Goal: Task Accomplishment & Management: Manage account settings

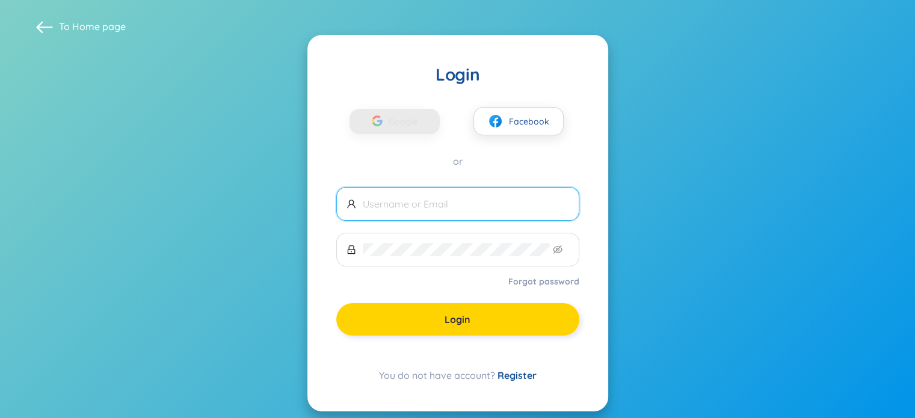
type input "[EMAIL_ADDRESS][DOMAIN_NAME]"
click at [415, 320] on button "Login" at bounding box center [457, 319] width 243 height 32
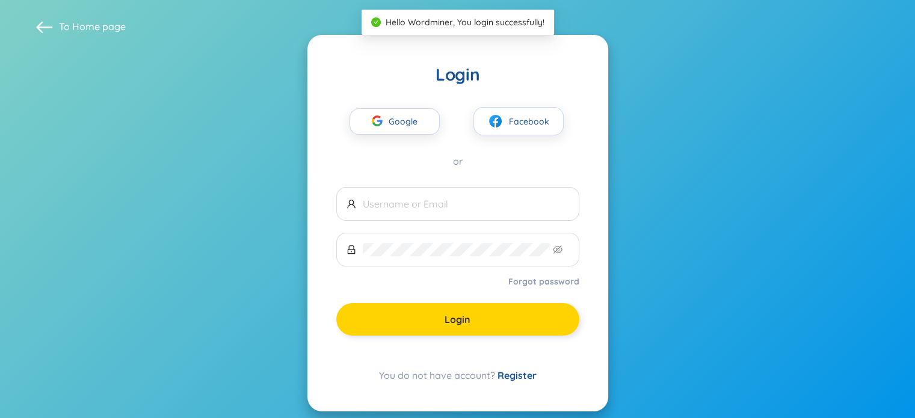
type input "[EMAIL_ADDRESS][DOMAIN_NAME]"
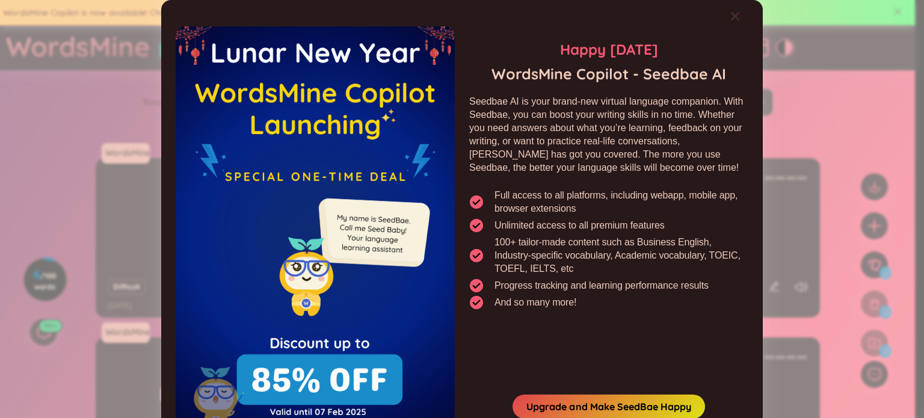
click at [732, 17] on icon "Close" at bounding box center [735, 16] width 8 height 8
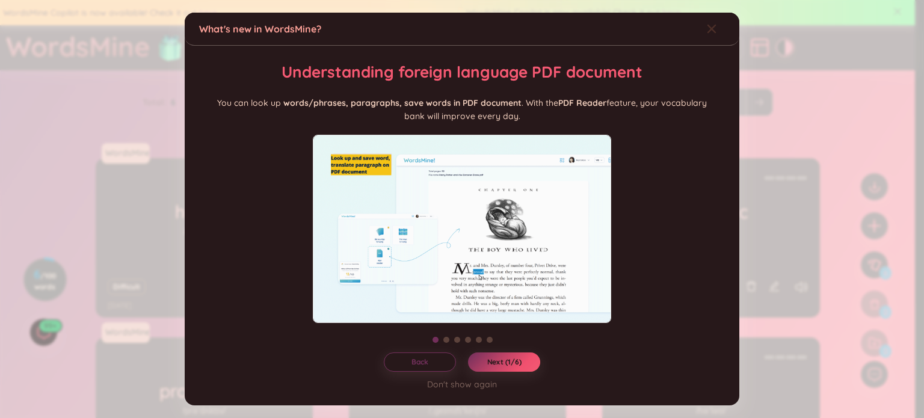
click at [722, 21] on span "Close" at bounding box center [723, 29] width 32 height 32
click at [722, 21] on body "WordsMine Copilot is now available! Check it out here WordsMine Copilot is now …" at bounding box center [457, 209] width 915 height 418
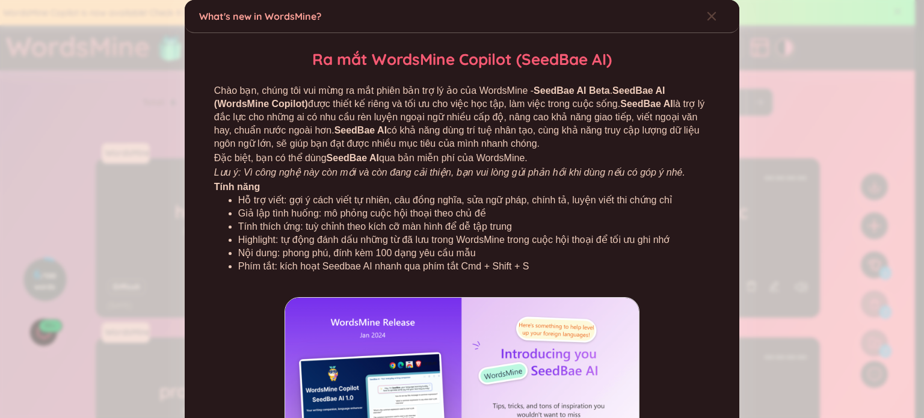
click at [722, 21] on body "WordsMine Copilot is now available! Check it out here WordsMine Copilot is now …" at bounding box center [457, 209] width 915 height 418
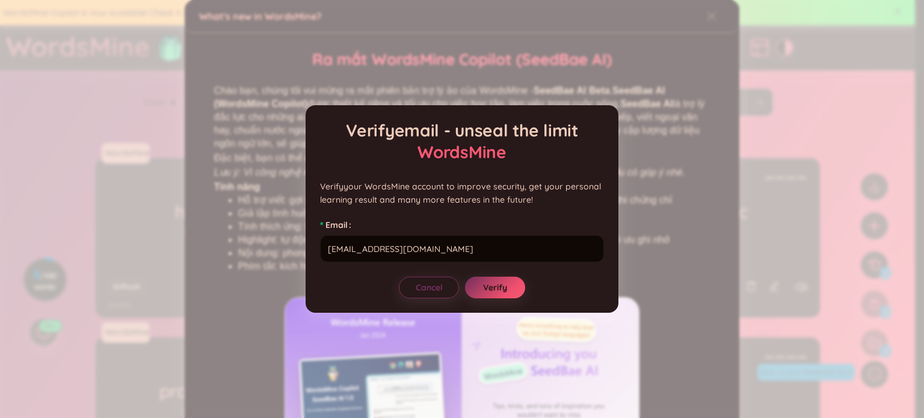
click at [722, 21] on div "Verify email - unseal the limit WordsMine Verify your WordsMine account to impr…" at bounding box center [462, 209] width 924 height 418
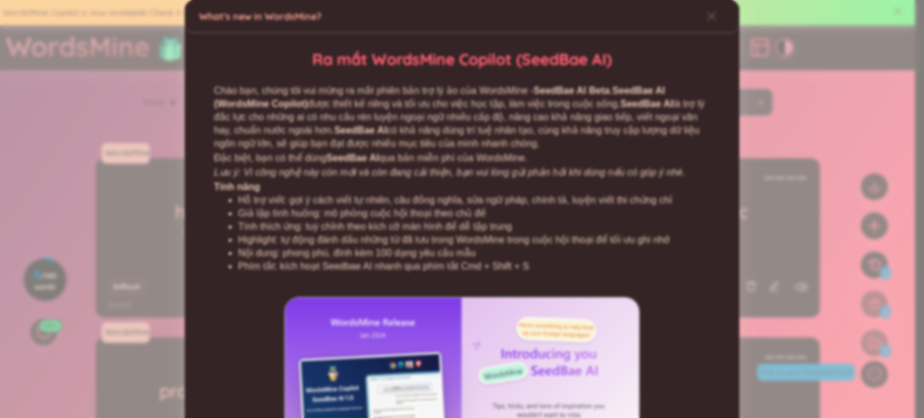
click at [722, 21] on body "WordsMine Copilot is now available! Check it out here WordsMine Copilot is now …" at bounding box center [457, 209] width 915 height 418
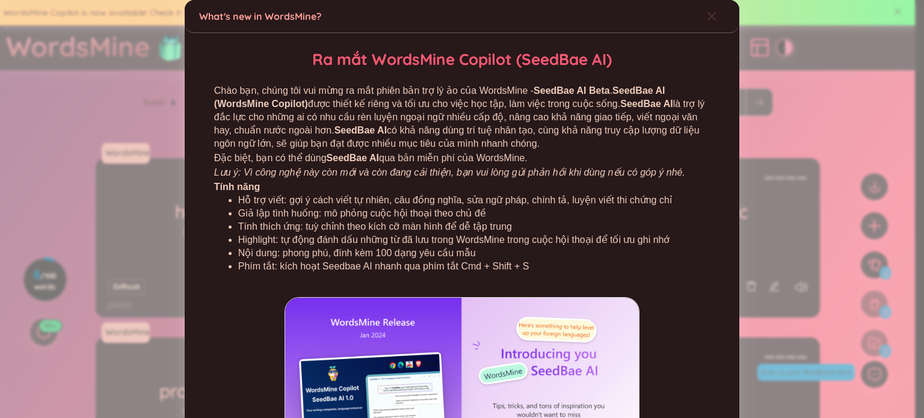
click at [711, 20] on span "Close" at bounding box center [723, 16] width 32 height 32
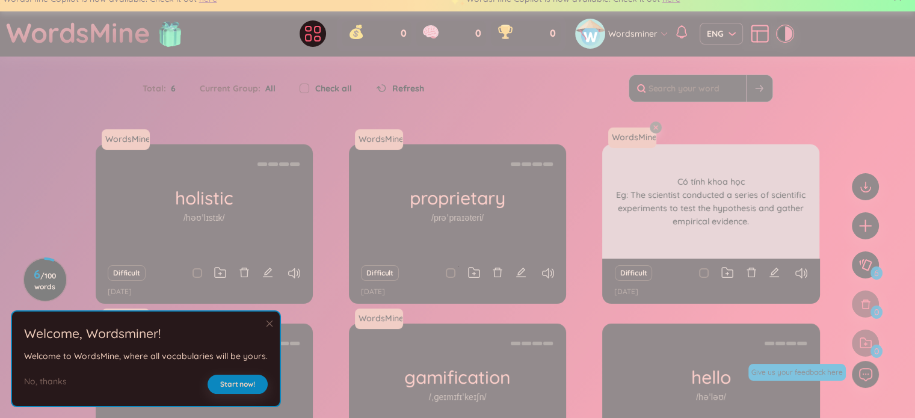
scroll to position [12, 0]
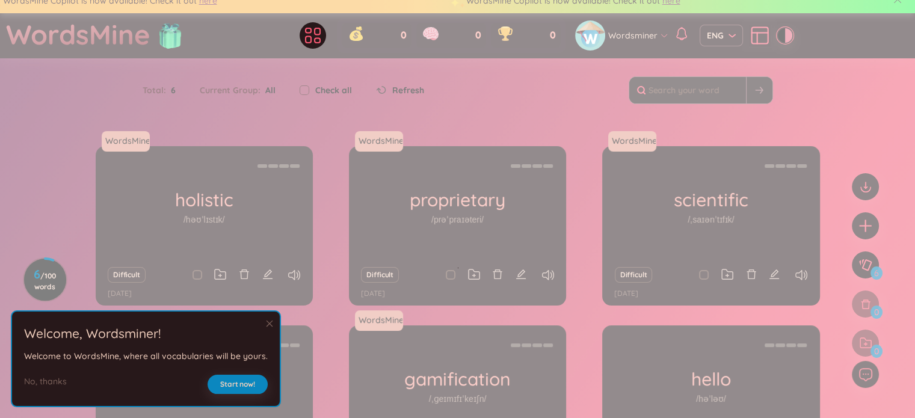
click at [260, 324] on h2 "Welcome , Wordsminer !" at bounding box center [146, 334] width 244 height 20
click at [265, 324] on icon "close" at bounding box center [269, 324] width 8 height 8
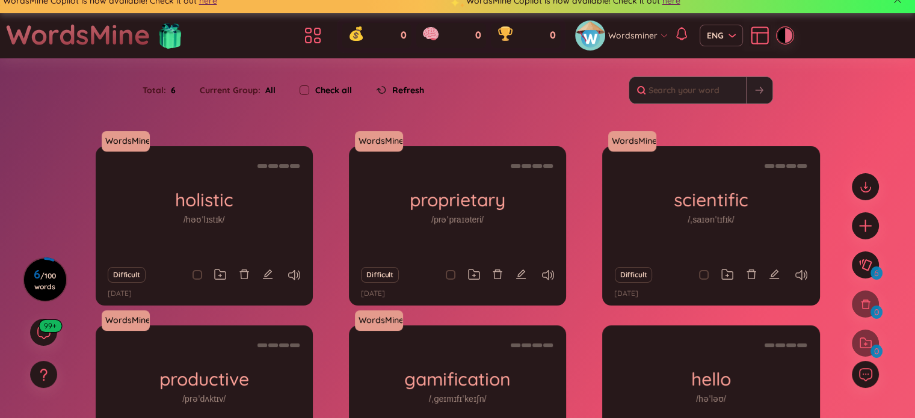
click at [842, 118] on section "Sort Alphabet Ascending Alphabet Descending Time-based Ascending Time-based Des…" at bounding box center [457, 291] width 915 height 466
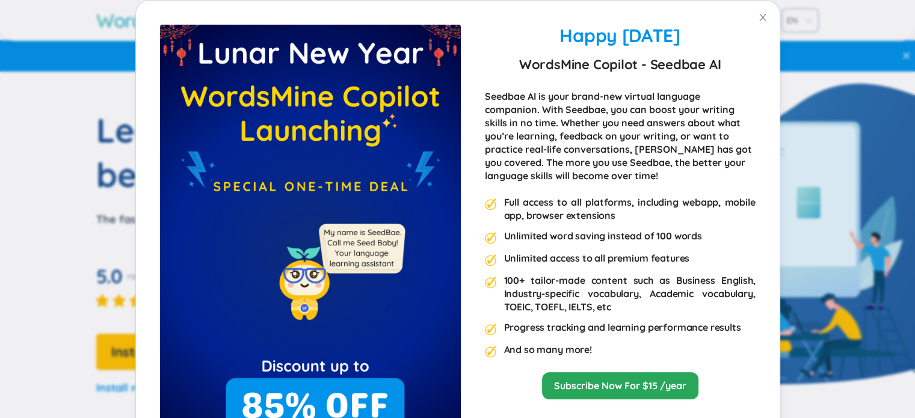
scroll to position [4, 0]
click at [757, 23] on span "Close" at bounding box center [763, 18] width 34 height 34
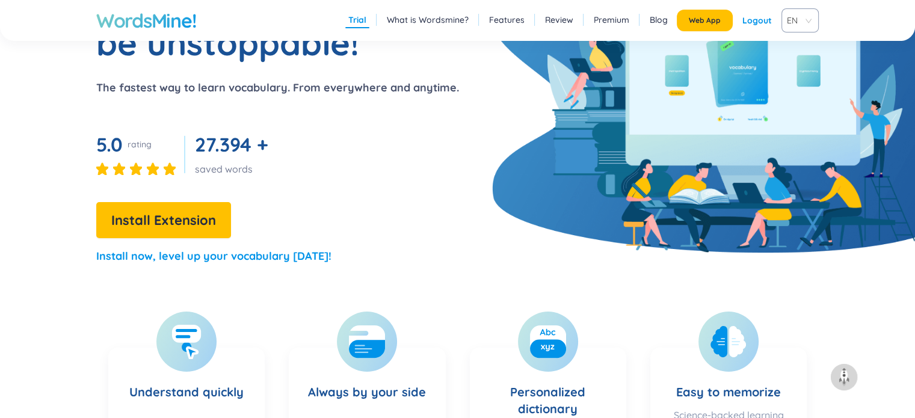
scroll to position [23, 0]
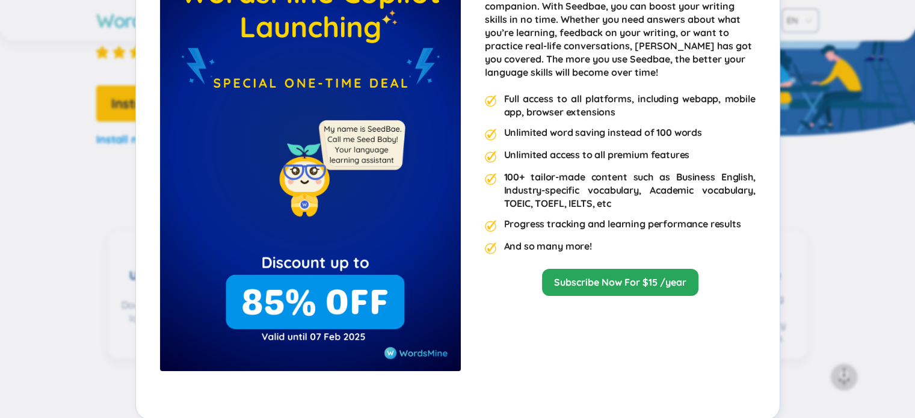
scroll to position [103, 0]
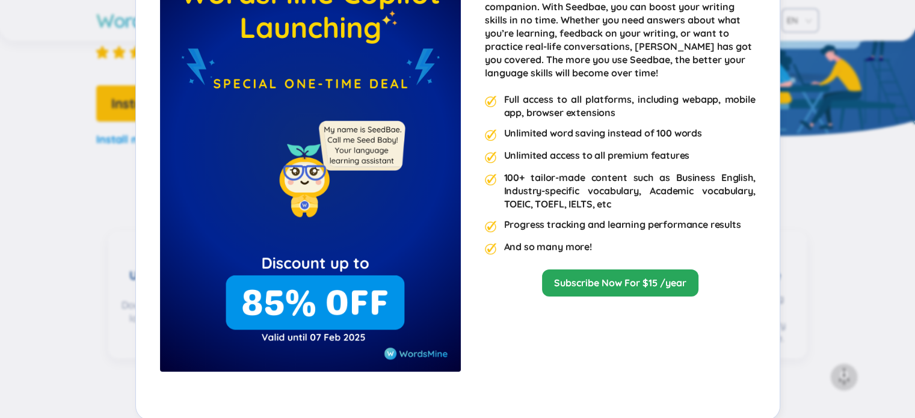
click at [883, 258] on div "Happy Lunar New Year 2025 WordsMine Copilot - Seedbae AI Seedbae AI is your bra…" at bounding box center [457, 209] width 915 height 418
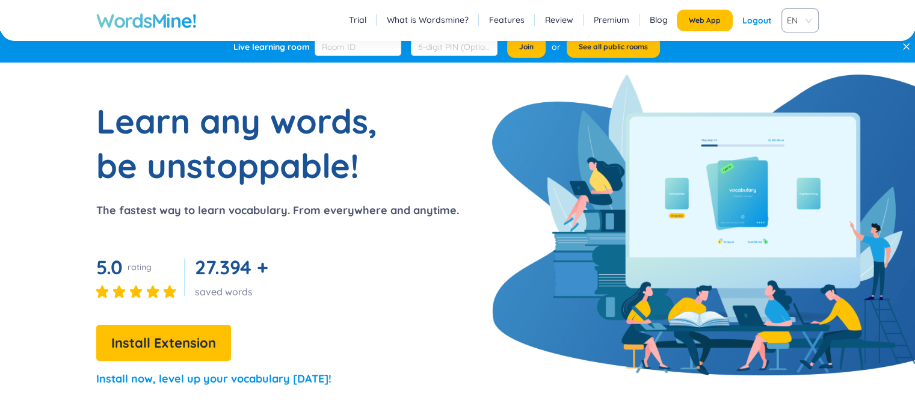
scroll to position [0, 0]
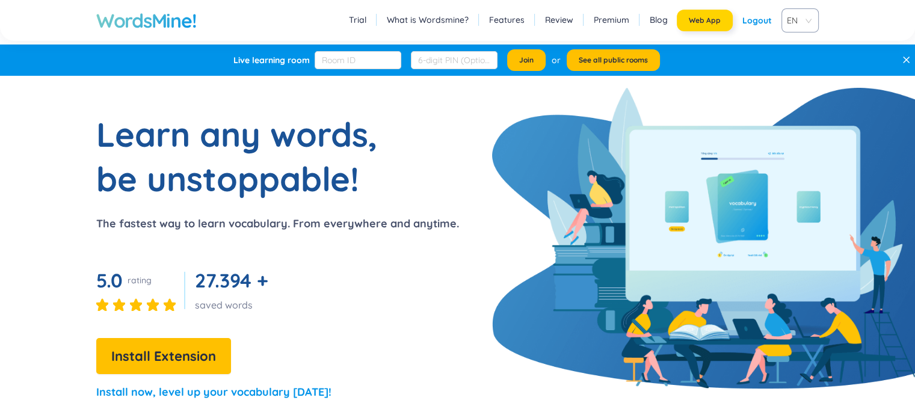
click at [694, 19] on span "Web App" at bounding box center [705, 21] width 32 height 10
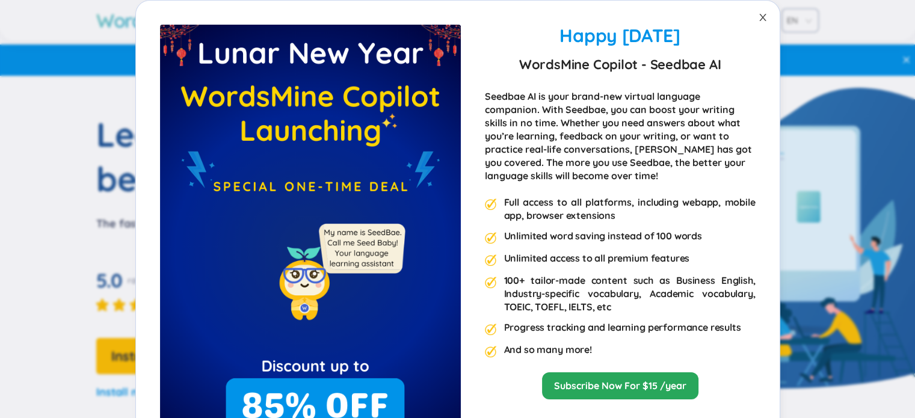
click at [761, 14] on icon "close" at bounding box center [762, 17] width 7 height 7
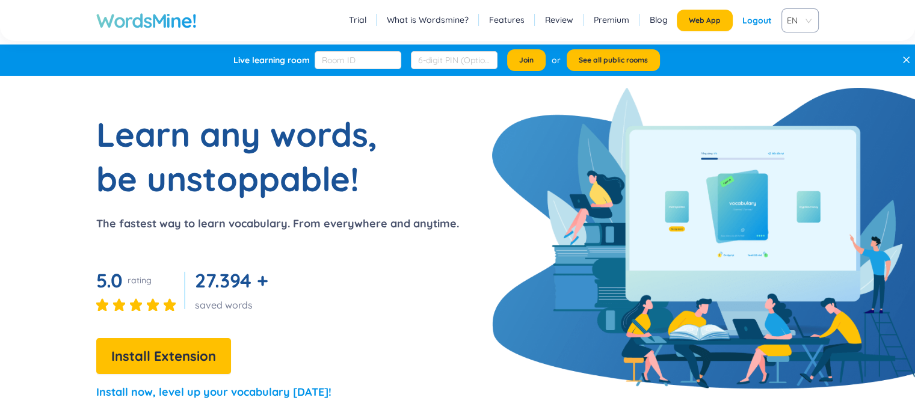
click at [753, 25] on div "Logout" at bounding box center [757, 21] width 29 height 22
click at [753, 25] on link "Login" at bounding box center [761, 21] width 22 height 22
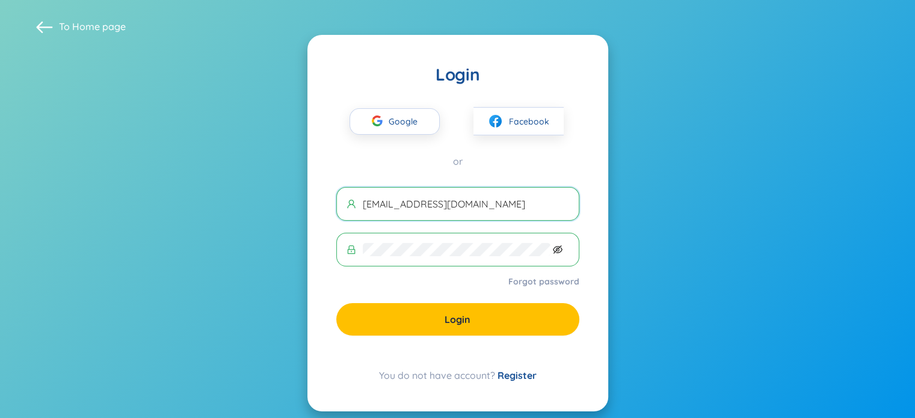
click at [561, 250] on icon "eye-invisible" at bounding box center [558, 249] width 10 height 8
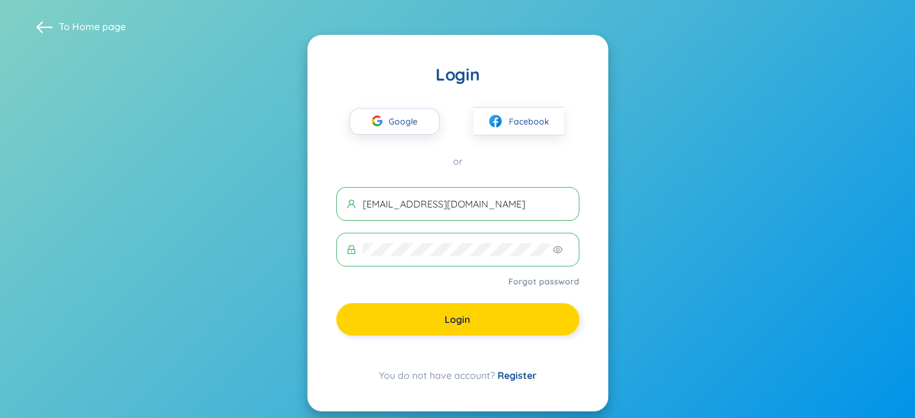
click at [462, 317] on span "Login" at bounding box center [458, 319] width 26 height 13
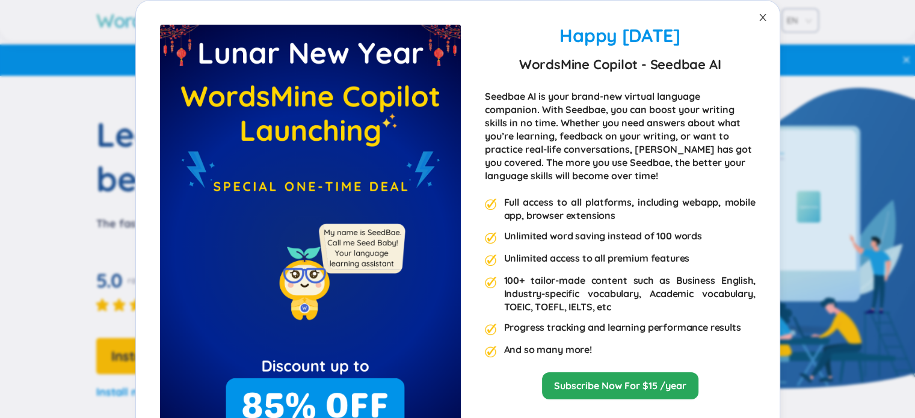
click at [761, 21] on icon "close" at bounding box center [763, 18] width 10 height 10
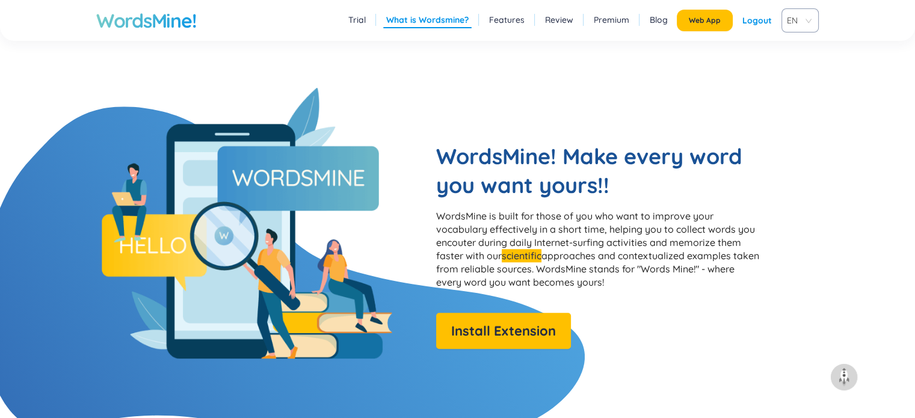
scroll to position [888, 0]
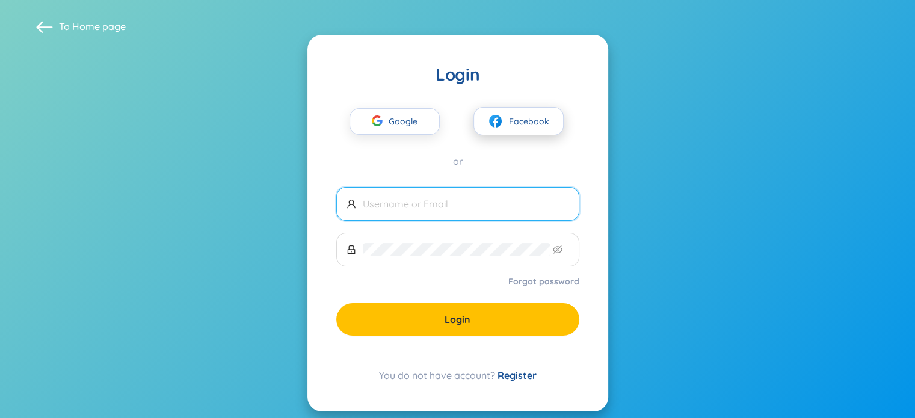
type input "[EMAIL_ADDRESS][DOMAIN_NAME]"
click at [554, 108] on button "Facebook" at bounding box center [519, 121] width 90 height 28
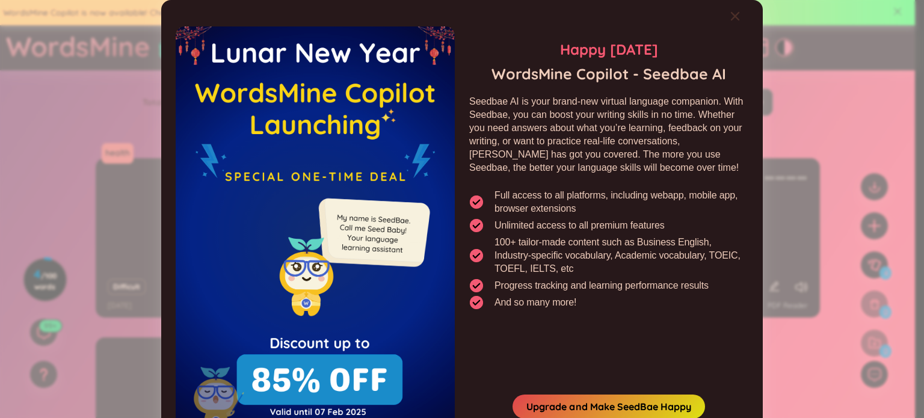
click at [733, 21] on div "Close" at bounding box center [735, 16] width 10 height 32
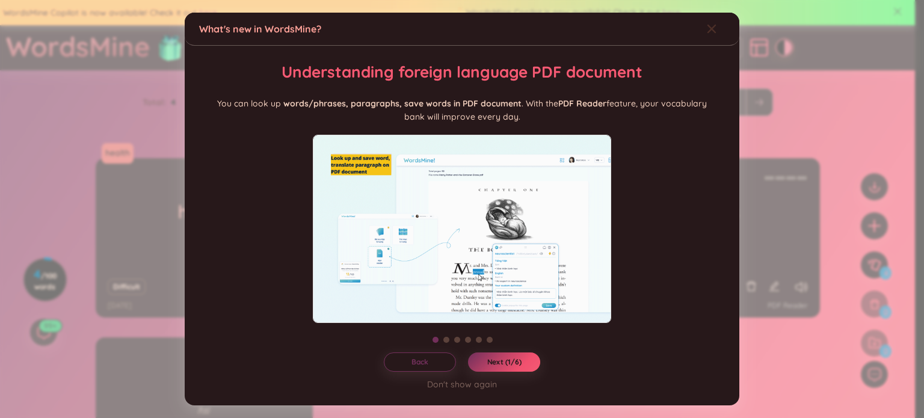
click at [726, 18] on span "Close" at bounding box center [723, 29] width 32 height 32
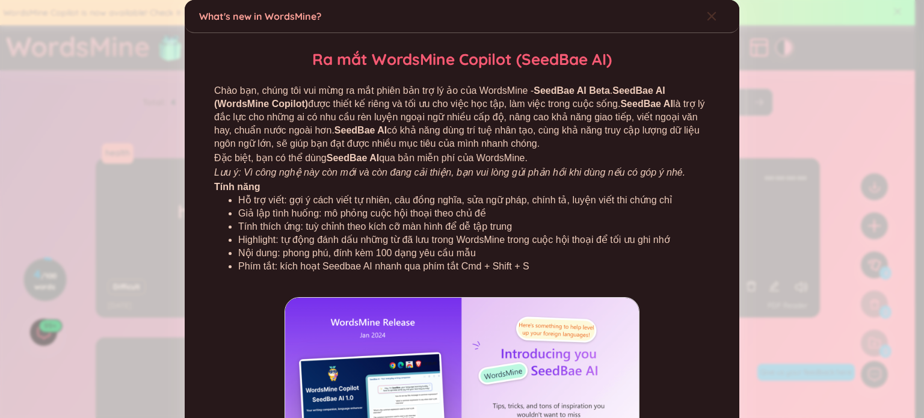
click at [710, 19] on span "Close" at bounding box center [723, 16] width 32 height 32
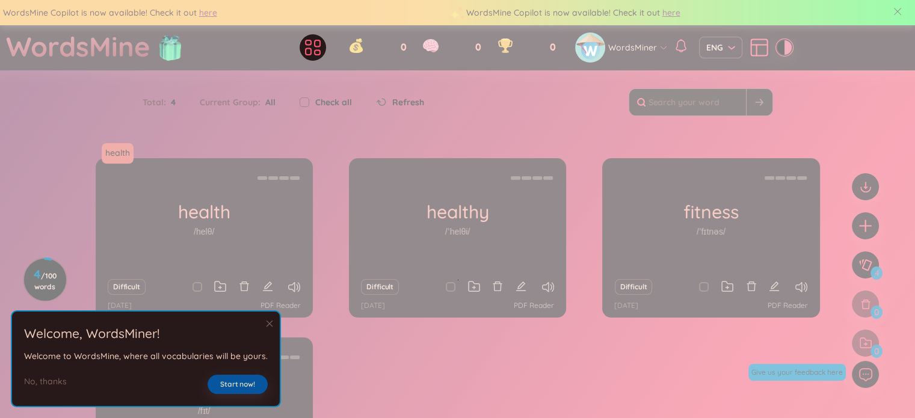
click at [242, 384] on span "Start now!" at bounding box center [237, 385] width 35 height 10
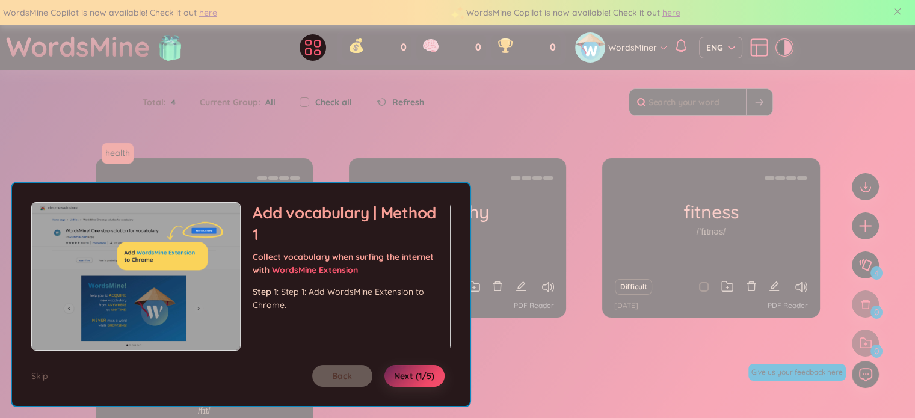
click at [400, 380] on span "Next (1/5)" at bounding box center [414, 376] width 40 height 12
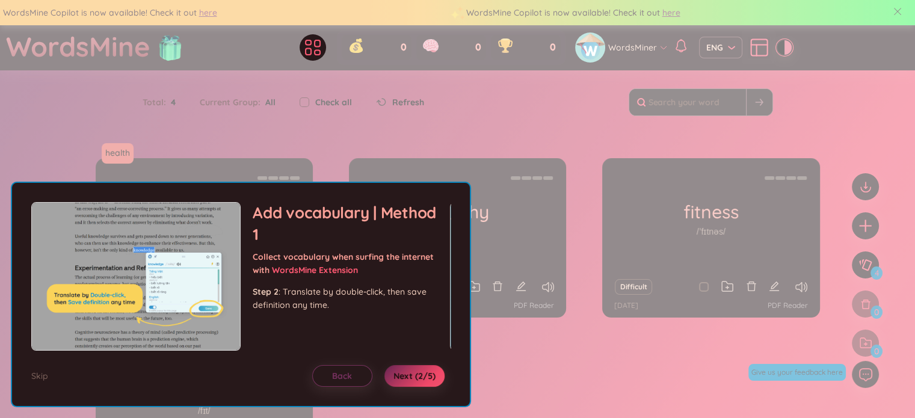
click at [400, 380] on span "Next (2/5)" at bounding box center [415, 376] width 42 height 12
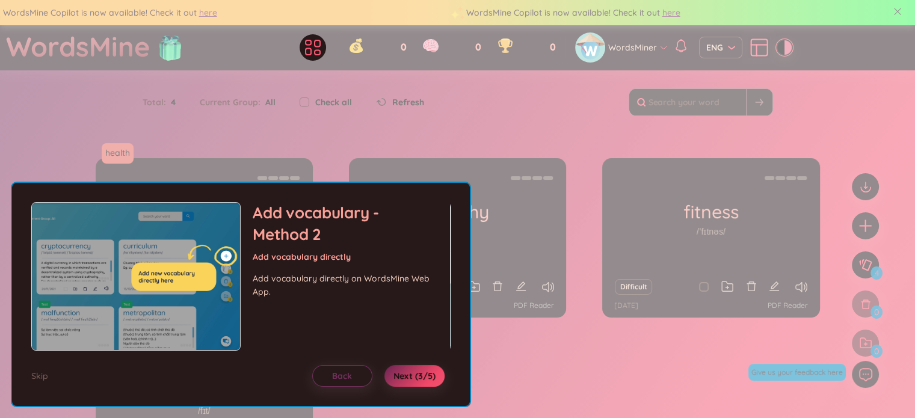
click at [400, 380] on span "Next (3/5)" at bounding box center [415, 376] width 42 height 12
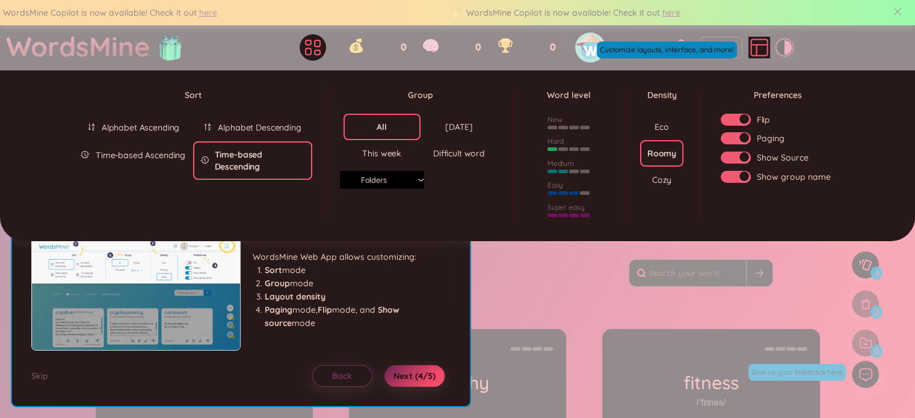
click at [400, 380] on span "Next (4/5)" at bounding box center [415, 376] width 42 height 12
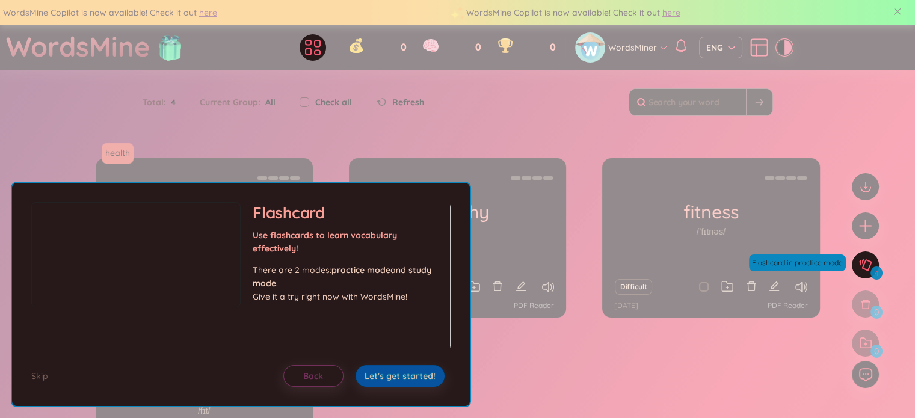
click at [400, 380] on span "Let's get started!" at bounding box center [400, 376] width 71 height 12
click at [400, 380] on body "WordsMine Copilot is now available! Check it out here WordsMine Copilot is now …" at bounding box center [457, 209] width 915 height 418
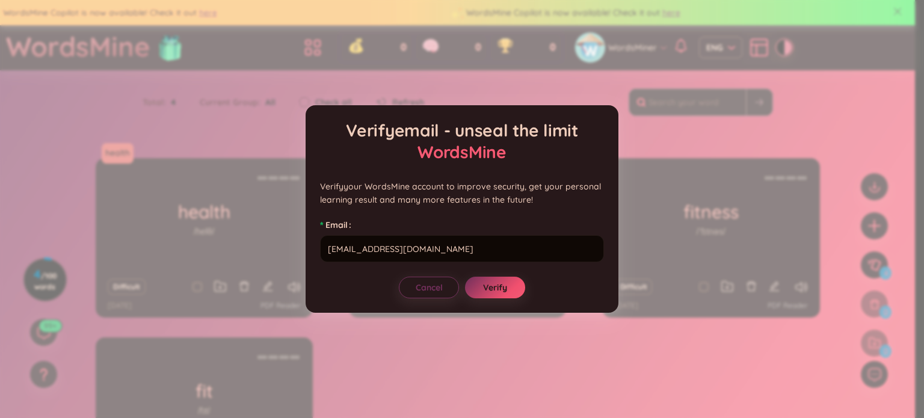
click at [400, 380] on div "Verify email - unseal the limit WordsMine Verify your WordsMine account to impr…" at bounding box center [462, 209] width 924 height 418
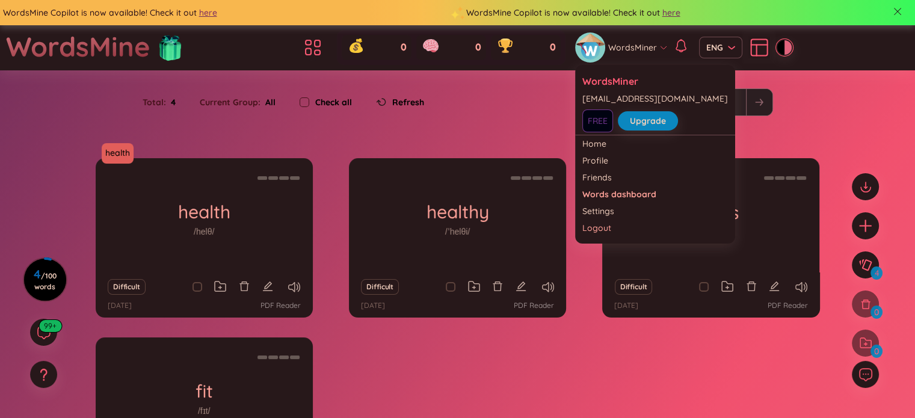
click at [635, 36] on div "WordsMiner" at bounding box center [621, 47] width 93 height 30
click at [631, 212] on link "Settings" at bounding box center [655, 211] width 146 height 12
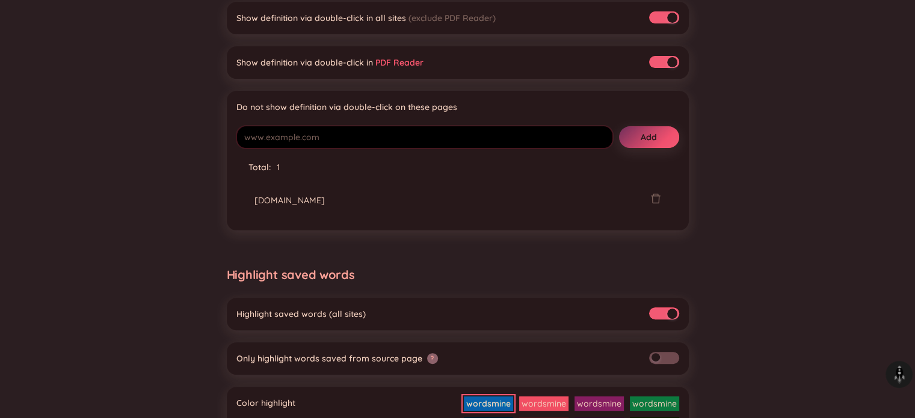
scroll to position [315, 0]
click at [675, 353] on button "button" at bounding box center [664, 357] width 30 height 12
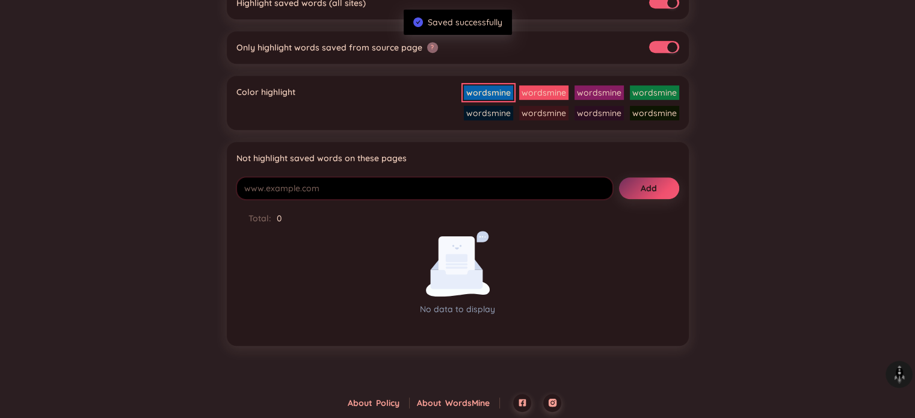
scroll to position [0, 0]
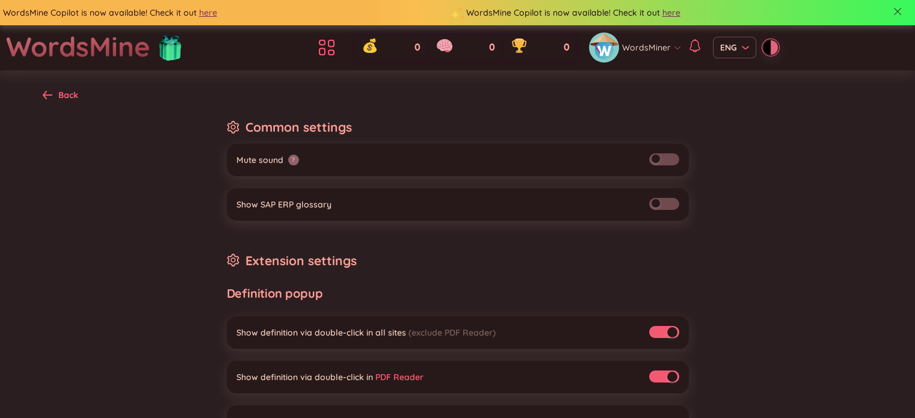
click at [666, 199] on button "button" at bounding box center [664, 204] width 30 height 12
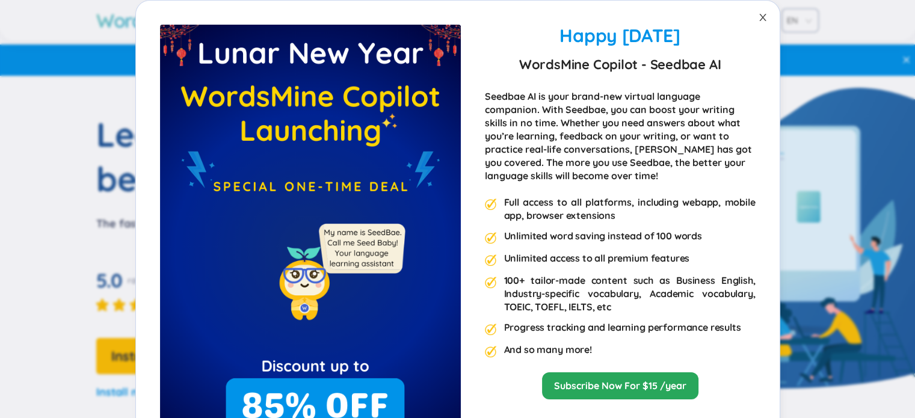
click at [761, 20] on icon "close" at bounding box center [762, 17] width 7 height 7
click at [759, 18] on icon "close" at bounding box center [763, 18] width 10 height 10
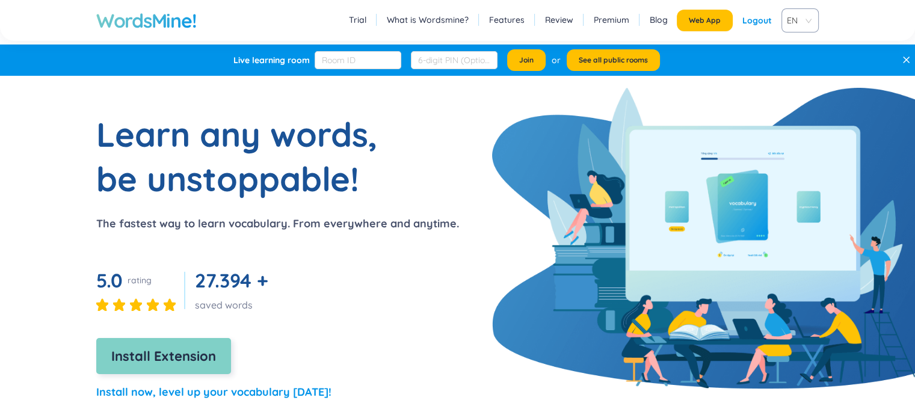
click at [171, 352] on span "Install Extension" at bounding box center [163, 356] width 105 height 21
